Goal: Check status

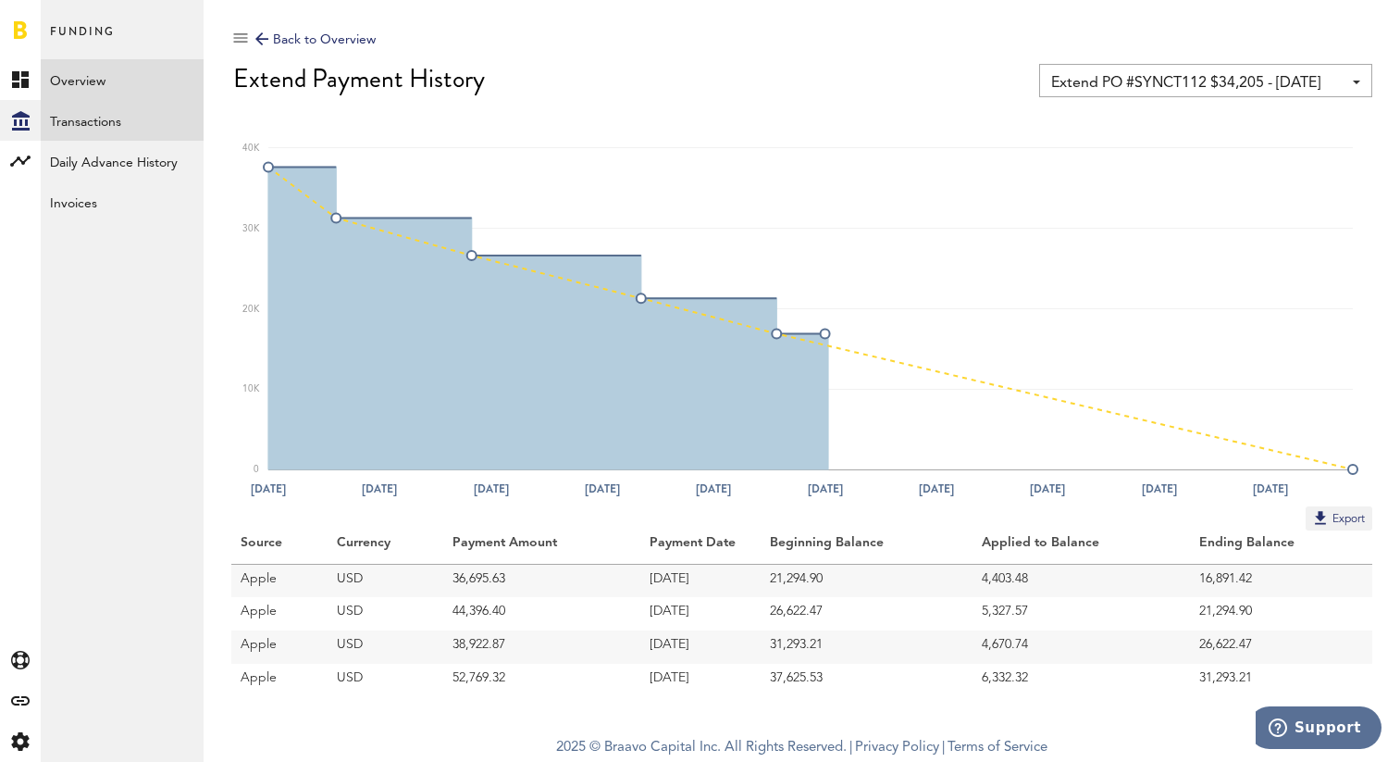
click at [88, 121] on link "Transactions" at bounding box center [122, 120] width 163 height 41
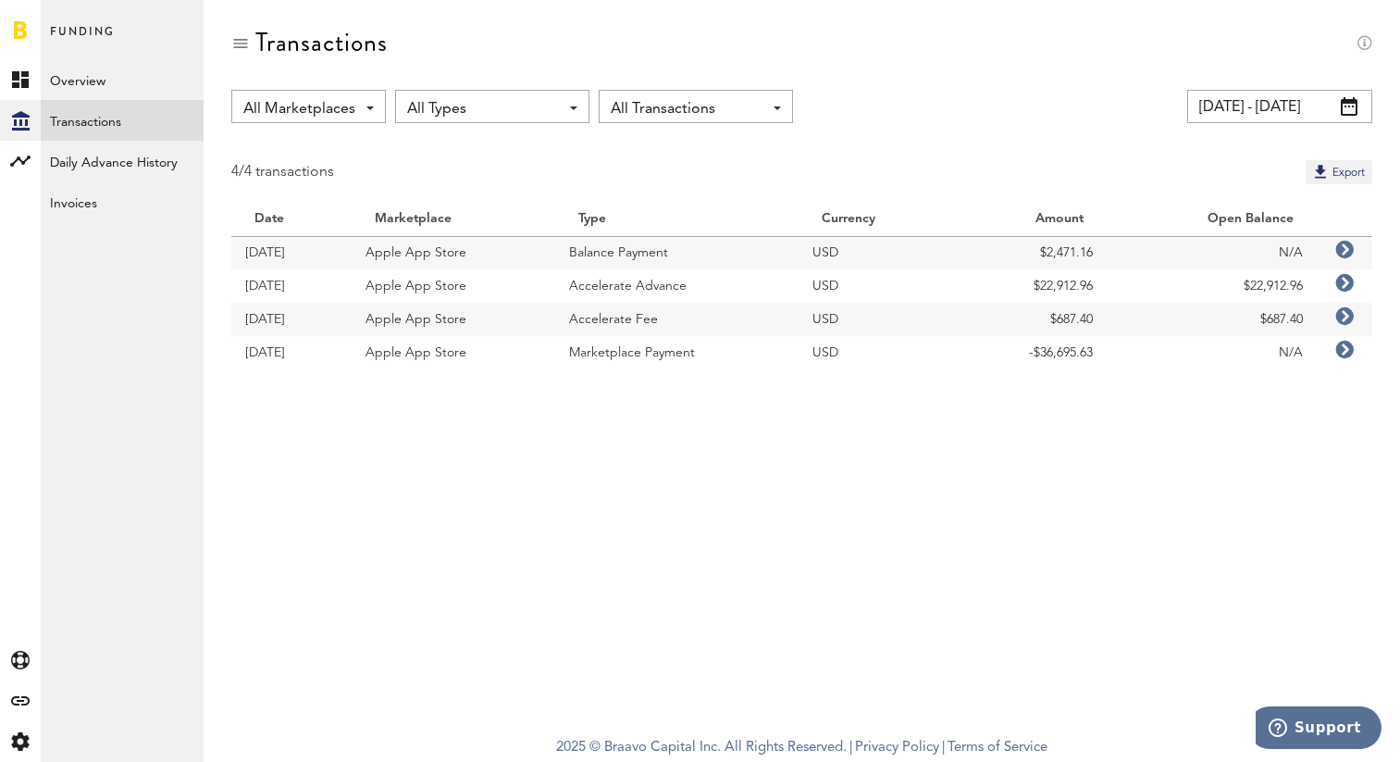
click at [468, 116] on span "All Types" at bounding box center [483, 108] width 152 height 31
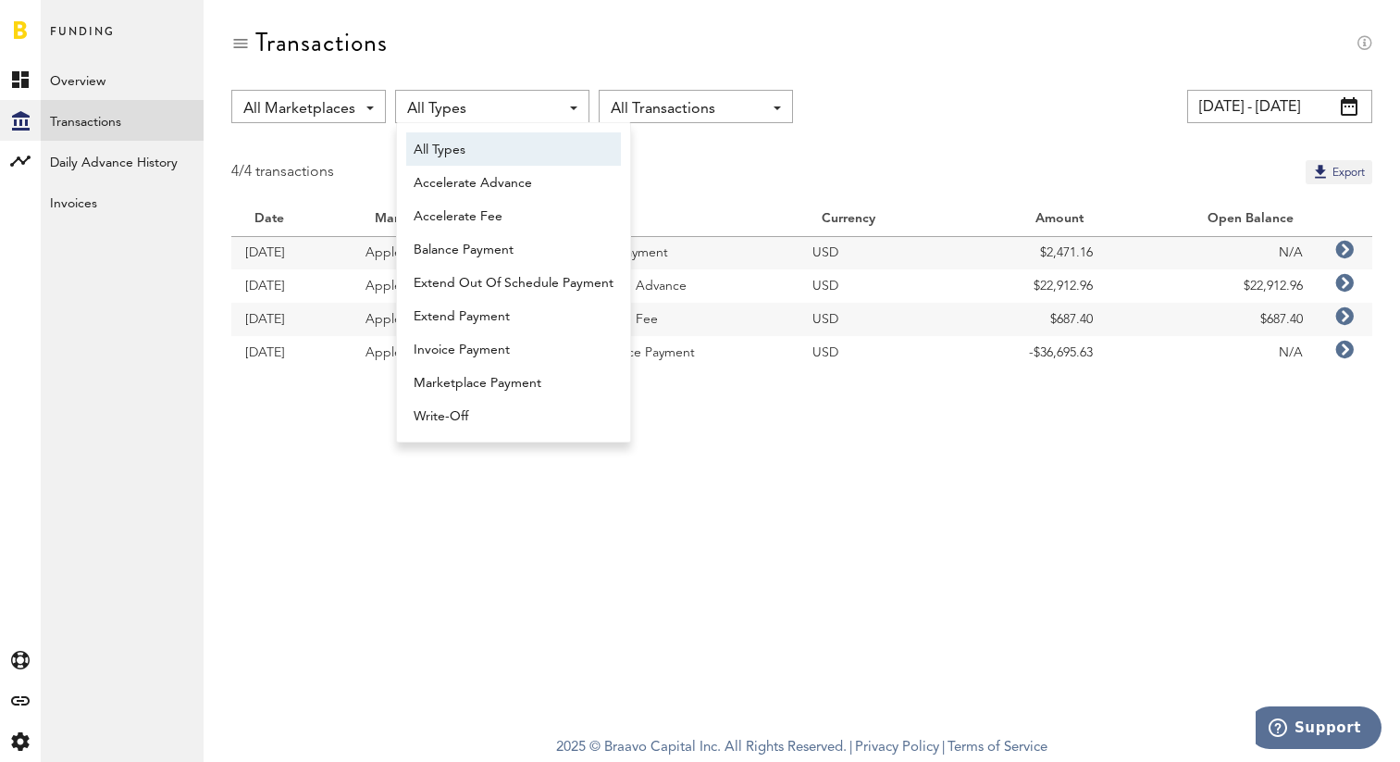
click at [1252, 113] on input "[DATE] - [DATE]" at bounding box center [1279, 106] width 185 height 33
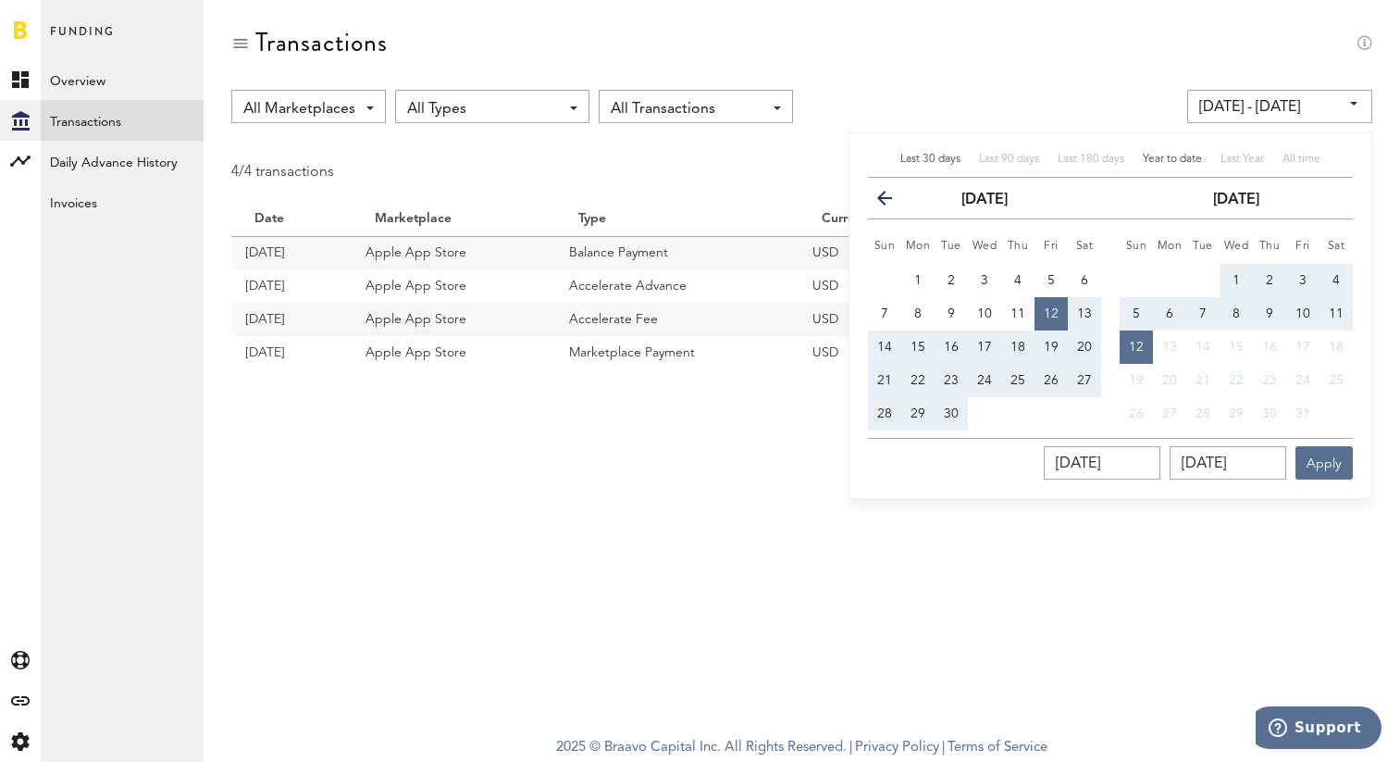
click at [1171, 160] on span "Year to date" at bounding box center [1172, 159] width 59 height 11
type input "[DATE] - [DATE]"
type input "[DATE]"
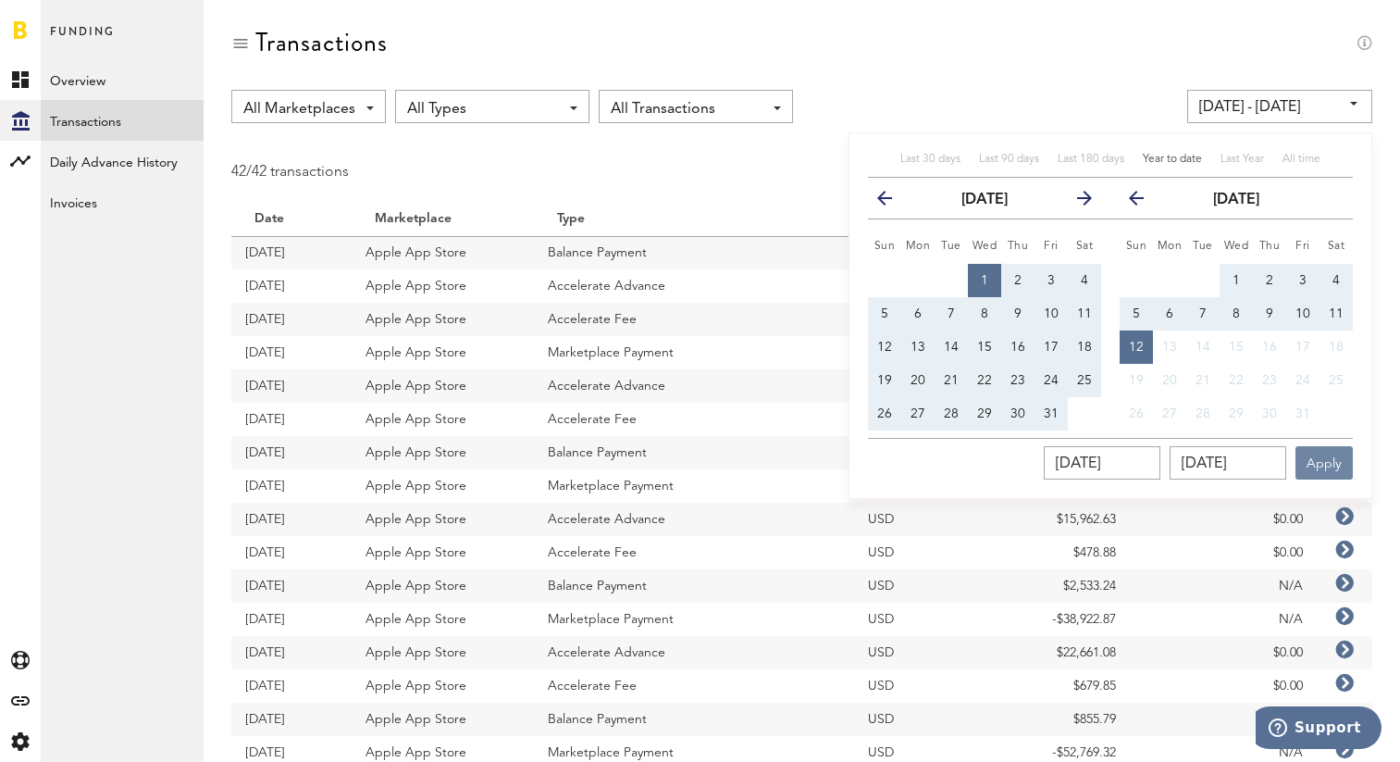
click at [1332, 457] on button "Apply" at bounding box center [1323, 462] width 57 height 33
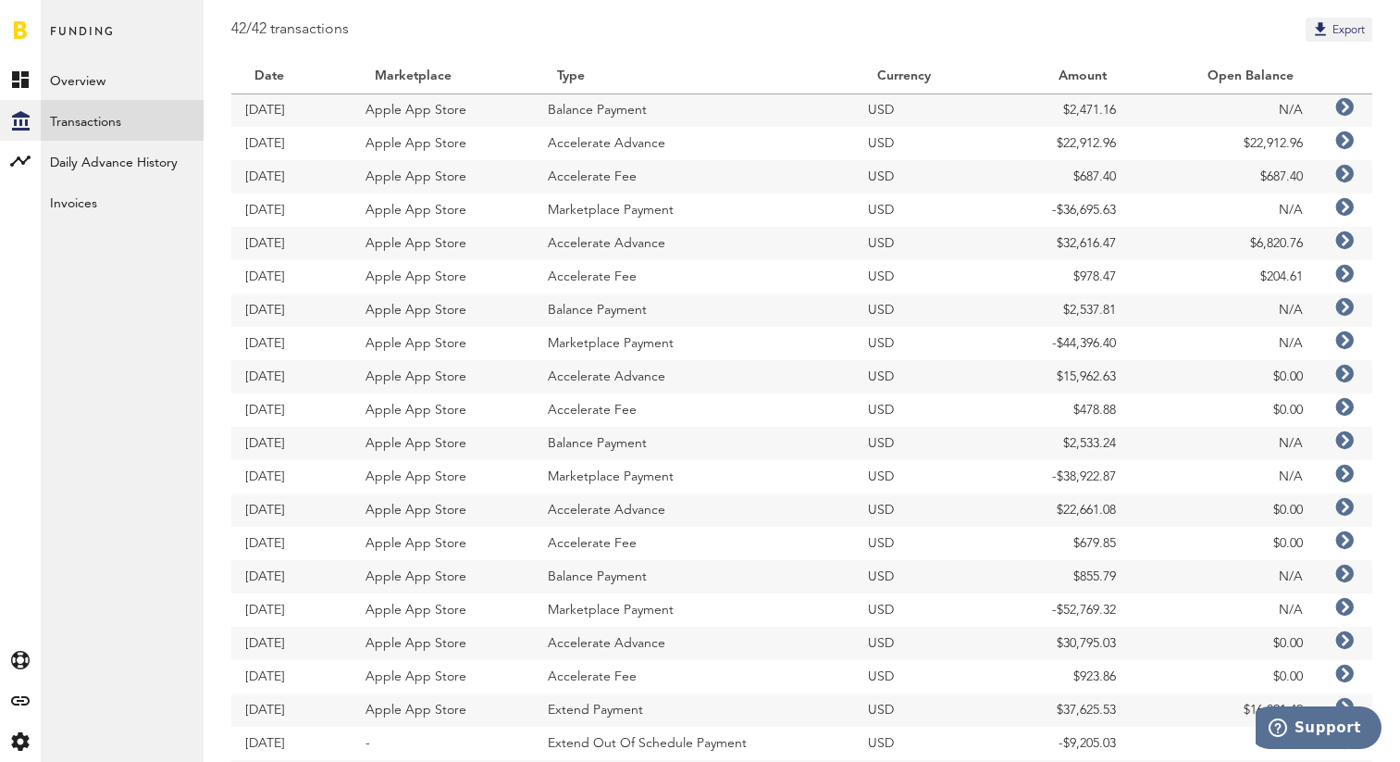
scroll to position [185, 0]
